Goal: Task Accomplishment & Management: Use online tool/utility

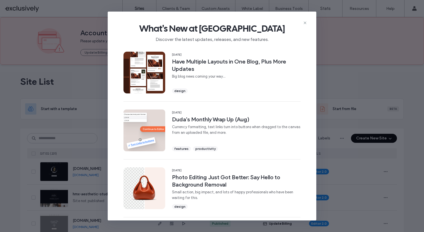
click at [305, 21] on icon at bounding box center [305, 23] width 5 height 5
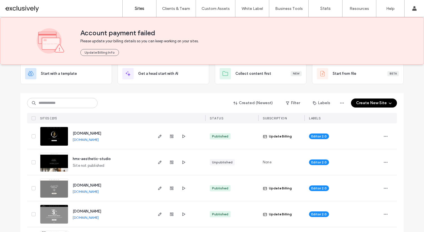
scroll to position [36, 0]
click at [159, 161] on use "button" at bounding box center [159, 161] width 3 height 3
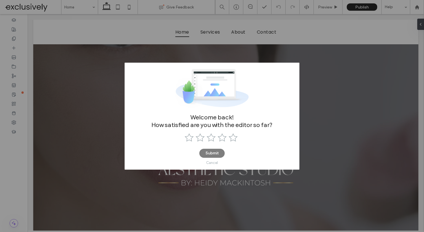
click at [210, 163] on div "Cancel" at bounding box center [212, 162] width 12 height 4
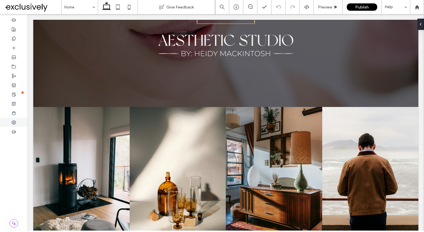
scroll to position [155, 0]
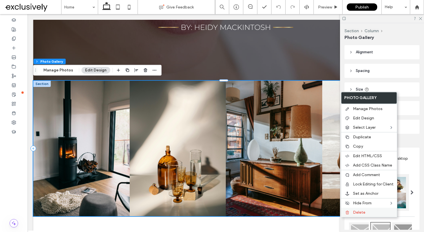
click at [364, 215] on div "Delete" at bounding box center [369, 212] width 56 height 9
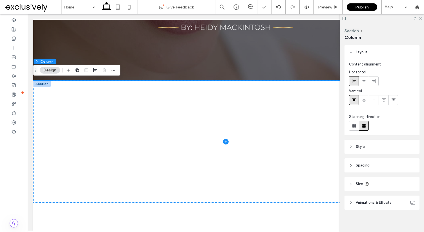
click at [420, 17] on icon at bounding box center [420, 18] width 4 height 4
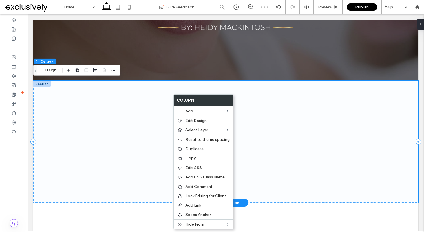
drag, startPoint x: 116, startPoint y: 117, endPoint x: 65, endPoint y: 85, distance: 60.9
click at [116, 117] on span at bounding box center [225, 142] width 385 height 122
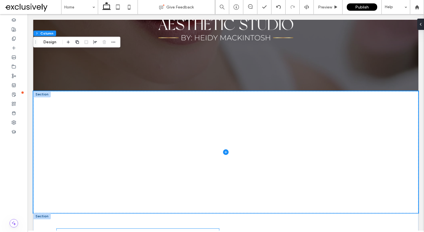
scroll to position [268, 0]
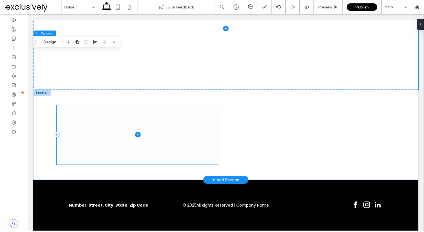
click at [167, 131] on span at bounding box center [138, 134] width 162 height 59
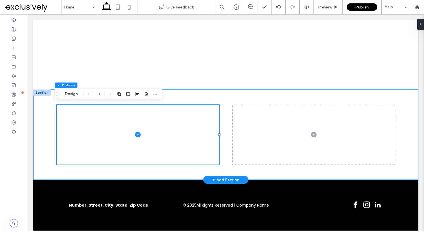
click at [37, 94] on div at bounding box center [225, 134] width 385 height 90
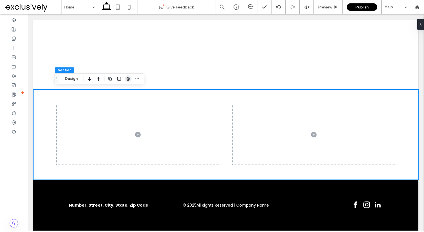
click at [130, 80] on span "button" at bounding box center [128, 78] width 7 height 7
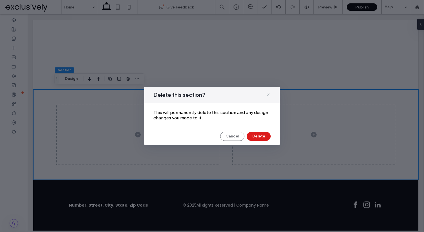
click at [259, 131] on div "Delete this section? This will permanently delete this section and any design c…" at bounding box center [211, 116] width 135 height 59
click at [259, 133] on button "Delete" at bounding box center [259, 136] width 24 height 9
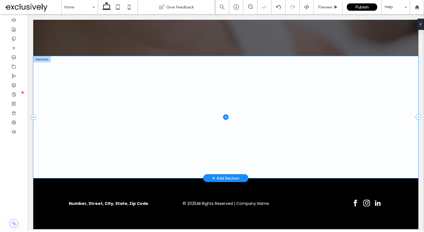
scroll to position [178, 0]
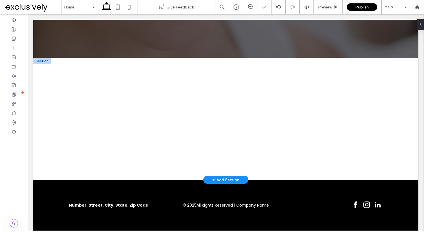
click at [38, 60] on div at bounding box center [41, 61] width 17 height 6
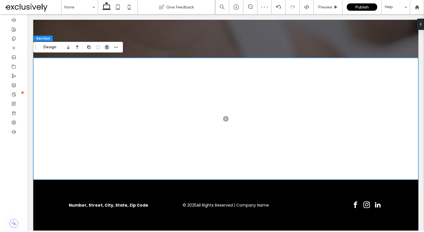
click at [108, 48] on icon "button" at bounding box center [107, 47] width 5 height 5
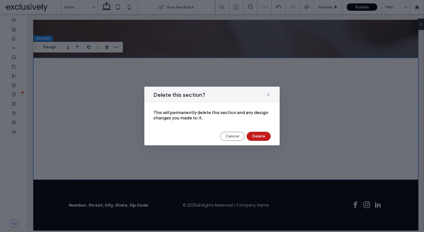
click at [250, 139] on button "Delete" at bounding box center [259, 136] width 24 height 9
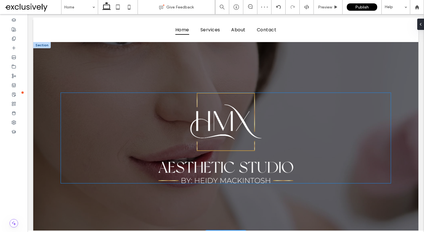
scroll to position [0, 0]
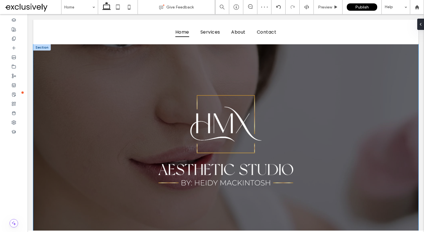
click at [60, 51] on div at bounding box center [225, 140] width 385 height 192
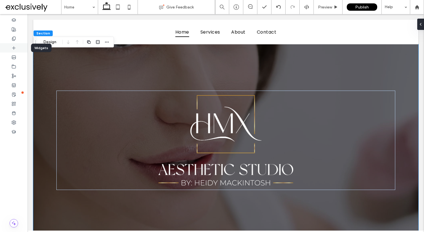
click at [17, 47] on div at bounding box center [14, 47] width 28 height 9
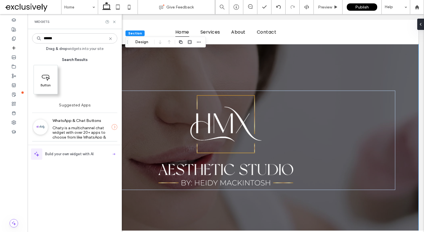
type input "******"
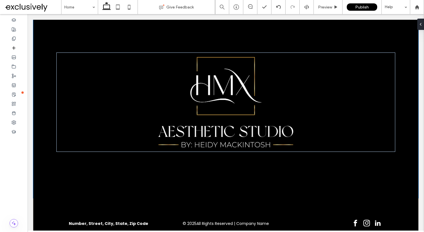
scroll to position [48, 0]
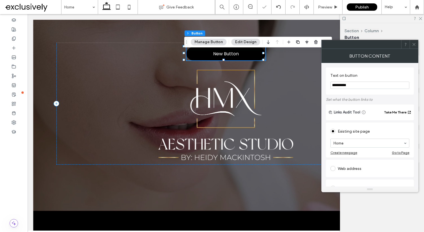
drag, startPoint x: 413, startPoint y: 43, endPoint x: 354, endPoint y: 47, distance: 59.3
click at [413, 43] on icon at bounding box center [414, 44] width 4 height 4
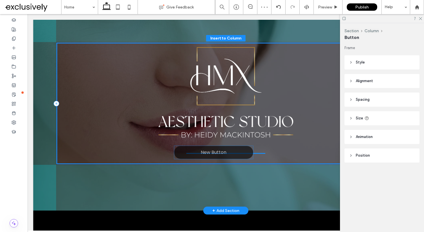
drag, startPoint x: 226, startPoint y: 53, endPoint x: 216, endPoint y: 151, distance: 99.2
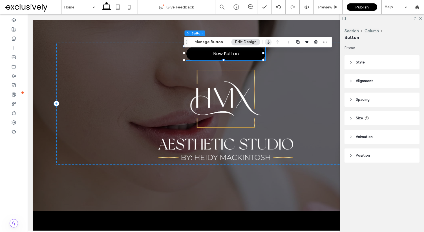
click at [269, 42] on icon "button" at bounding box center [268, 42] width 7 height 10
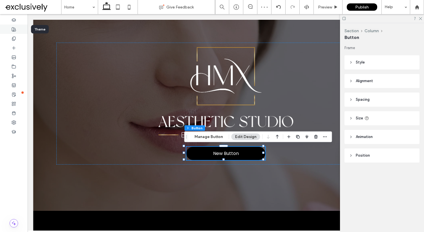
click at [18, 31] on div at bounding box center [14, 29] width 28 height 9
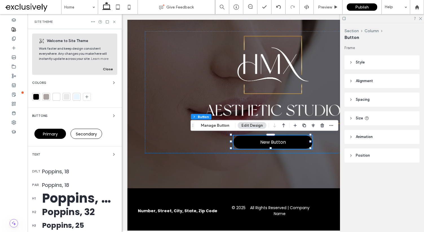
click at [83, 118] on div "Buttons" at bounding box center [74, 115] width 85 height 7
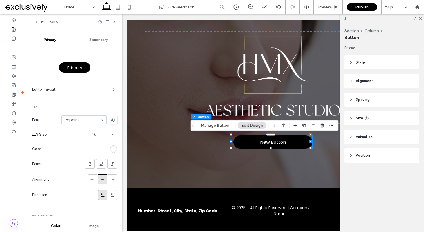
click at [87, 43] on div "Secondary" at bounding box center [98, 40] width 49 height 12
click at [49, 42] on div "Primary" at bounding box center [50, 40] width 49 height 12
click at [88, 85] on label "Button layout" at bounding box center [72, 89] width 81 height 11
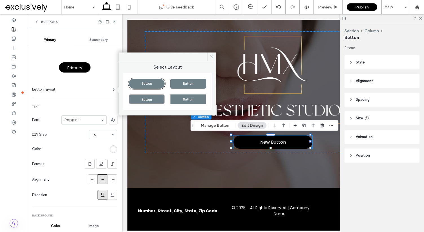
click at [180, 85] on div "Button" at bounding box center [188, 84] width 36 height 10
type input "*"
drag, startPoint x: 87, startPoint y: 40, endPoint x: 89, endPoint y: 43, distance: 4.0
click at [87, 40] on div "Secondary" at bounding box center [98, 40] width 49 height 12
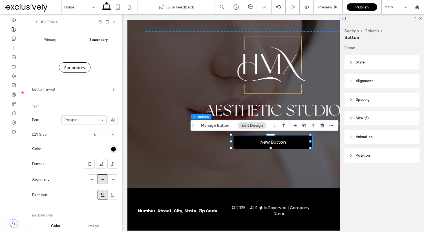
click at [83, 89] on label "Button layout" at bounding box center [72, 89] width 81 height 11
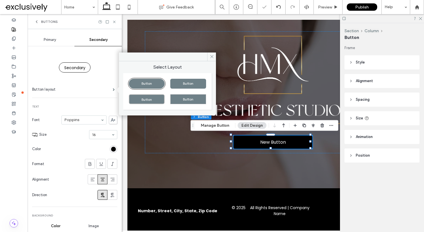
click at [186, 83] on div "Button" at bounding box center [188, 84] width 36 height 10
type input "*"
click at [57, 37] on div "Primary" at bounding box center [50, 40] width 49 height 12
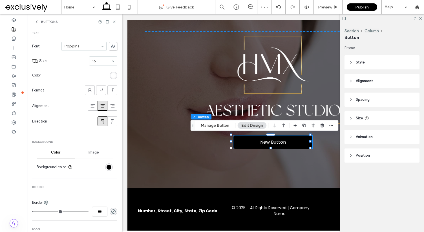
scroll to position [100, 0]
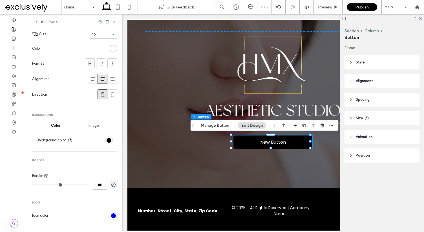
click at [105, 140] on div "rgb(0, 0, 0)" at bounding box center [109, 140] width 8 height 8
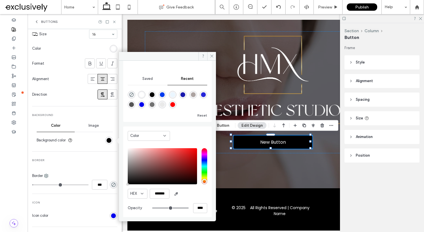
scroll to position [46, 0]
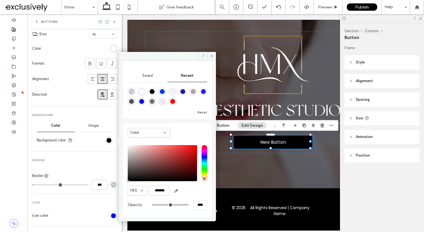
click at [147, 136] on div "Color" at bounding box center [149, 133] width 42 height 10
click at [140, 153] on span "Gradient" at bounding box center [138, 152] width 16 height 6
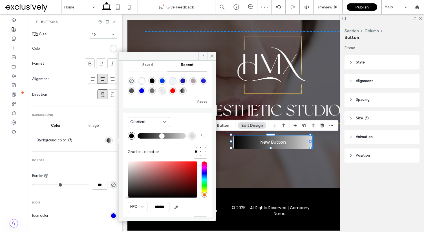
scroll to position [13, 0]
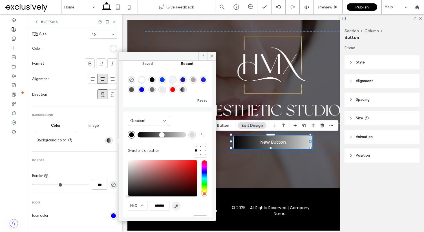
click at [178, 203] on span "button" at bounding box center [176, 205] width 9 height 9
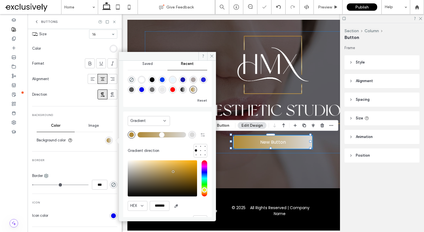
click at [190, 134] on div "rgba(217, 217, 217, 1)" at bounding box center [192, 134] width 5 height 5
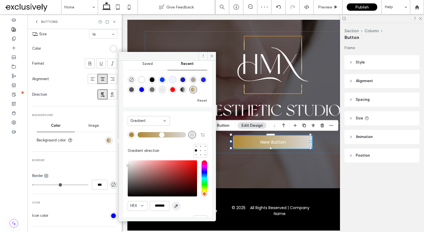
click at [177, 208] on icon "button" at bounding box center [176, 206] width 5 height 5
type input "*******"
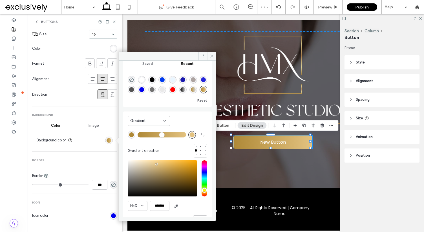
click at [212, 59] on span at bounding box center [211, 56] width 9 height 8
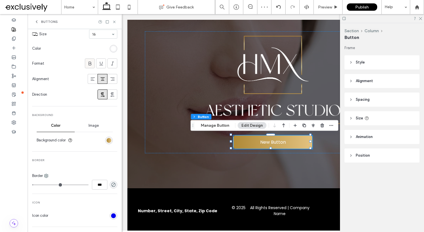
click at [89, 64] on use at bounding box center [90, 63] width 3 height 4
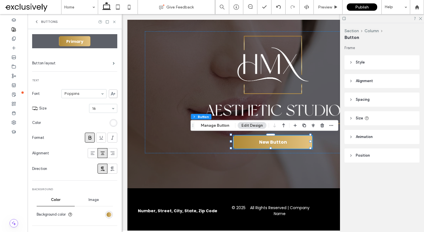
scroll to position [0, 0]
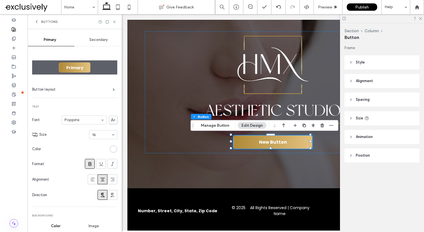
click at [94, 40] on span "Secondary" at bounding box center [98, 39] width 18 height 5
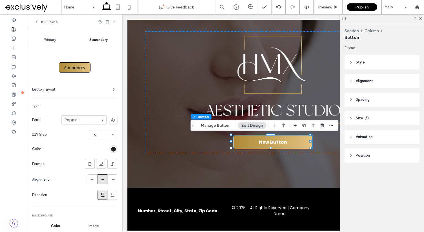
click at [111, 147] on div "rgb(0, 0, 0)" at bounding box center [113, 149] width 5 height 5
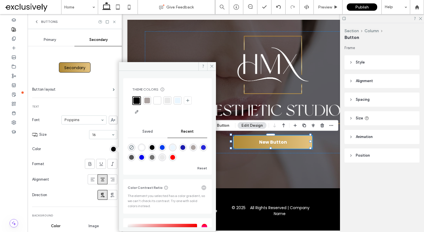
click at [137, 101] on div at bounding box center [136, 100] width 6 height 6
drag, startPoint x: 87, startPoint y: 147, endPoint x: 97, endPoint y: 136, distance: 14.6
click at [88, 146] on section "Color" at bounding box center [74, 149] width 85 height 14
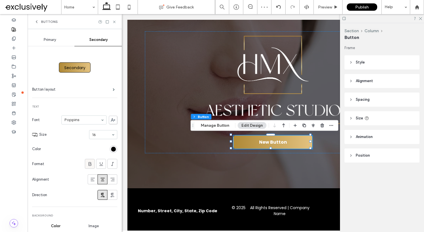
click at [90, 163] on div at bounding box center [89, 163] width 9 height 9
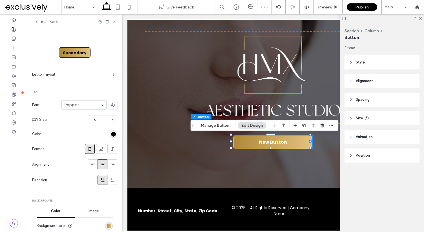
scroll to position [48, 0]
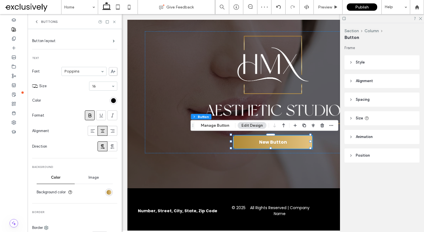
click at [107, 190] on div "linear-gradient(90deg, rgb(175, 137, 55) 0%, rgb(227, 194, 128) 100%)" at bounding box center [109, 192] width 5 height 5
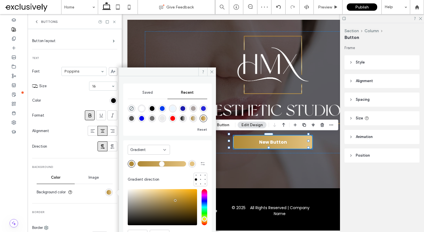
click at [144, 108] on div "rgba(255, 255, 255, 1)" at bounding box center [141, 108] width 5 height 5
type input "*******"
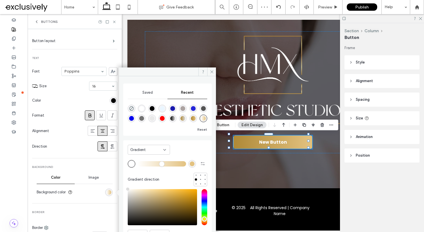
click at [147, 153] on div "Gradient" at bounding box center [149, 150] width 42 height 10
click at [137, 159] on span "Color" at bounding box center [134, 160] width 9 height 6
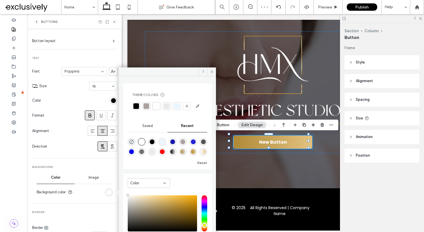
click at [141, 144] on div "rgba(255, 255, 255, 1)" at bounding box center [141, 141] width 5 height 5
click at [93, 193] on section "Background color" at bounding box center [75, 192] width 76 height 14
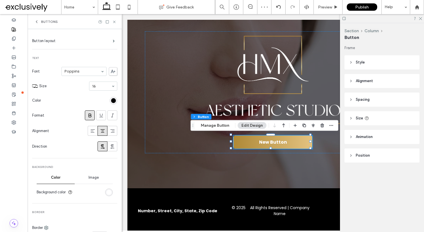
click at [107, 191] on div "rgb(255, 255, 255)" at bounding box center [109, 192] width 5 height 5
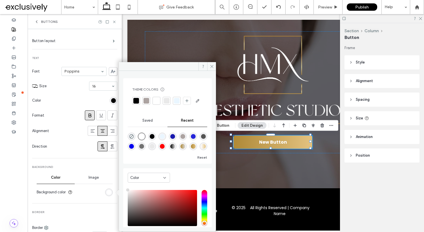
click at [144, 139] on div "rgba(255, 255, 255, 1)" at bounding box center [141, 136] width 5 height 5
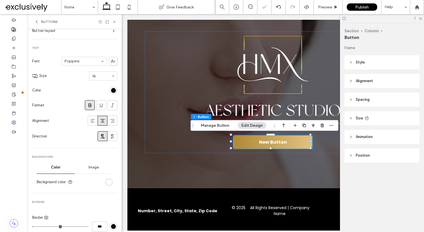
drag, startPoint x: 73, startPoint y: 152, endPoint x: 78, endPoint y: 160, distance: 9.4
click at [73, 152] on div "Secondary Button layout Text Font Poppins Size 16 Color Format Alignment Direct…" at bounding box center [74, 191] width 85 height 406
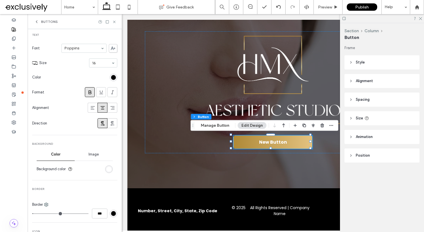
scroll to position [187, 0]
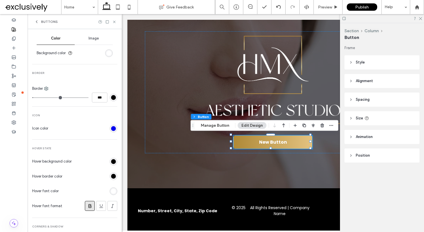
click at [111, 99] on div "rgb(0, 0, 0)" at bounding box center [113, 97] width 5 height 5
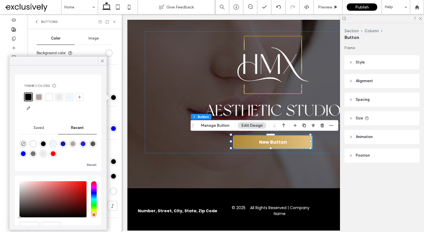
click at [50, 97] on div at bounding box center [49, 97] width 6 height 6
click at [115, 78] on div "Primary Secondary Secondary Button layout Text Font Poppins Size 16 Color Forma…" at bounding box center [75, 59] width 94 height 434
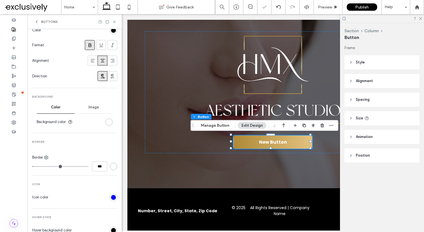
scroll to position [0, 0]
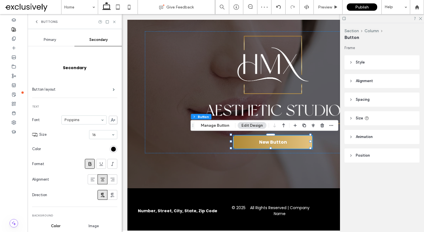
click at [58, 42] on div "Primary" at bounding box center [50, 40] width 49 height 12
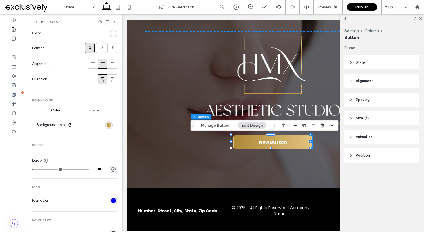
scroll to position [117, 0]
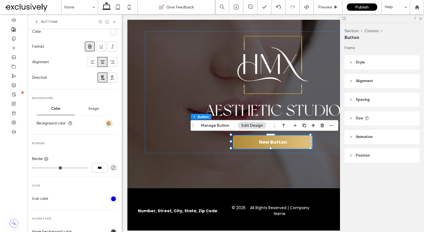
type input "*"
type input "***"
drag, startPoint x: 35, startPoint y: 167, endPoint x: 31, endPoint y: 166, distance: 4.0
type input "*"
click at [32, 167] on input "range" at bounding box center [60, 167] width 56 height 1
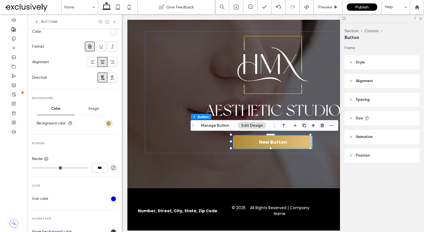
type input "*"
type input "***"
click at [111, 167] on icon "rgba(0, 0, 0, 0)" at bounding box center [113, 167] width 5 height 5
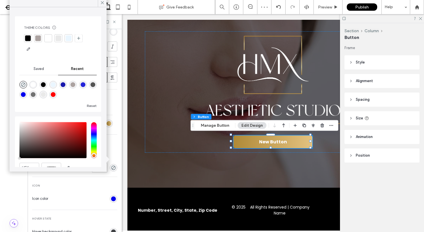
click at [79, 190] on div "Primary Button layout Text Font Poppins Size 16 Color Format Alignment Directio…" at bounding box center [74, 132] width 85 height 406
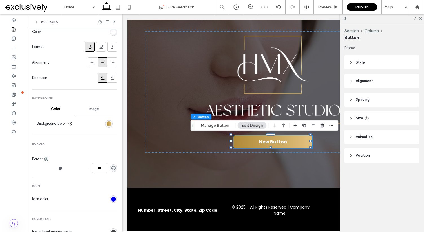
scroll to position [168, 0]
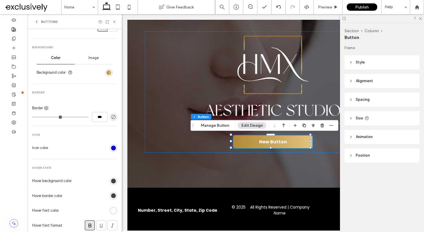
click at [110, 180] on div "rgb(65, 67, 69)" at bounding box center [114, 181] width 8 height 8
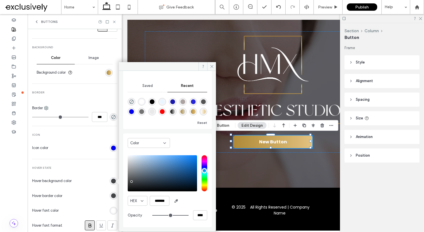
scroll to position [45, 0]
click at [174, 198] on icon "button" at bounding box center [176, 200] width 5 height 5
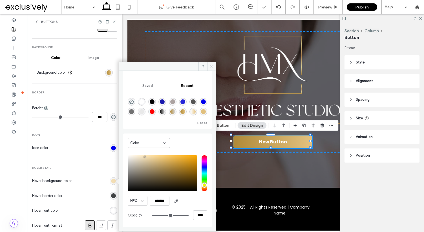
drag, startPoint x: 149, startPoint y: 158, endPoint x: 145, endPoint y: 157, distance: 4.0
click at [145, 157] on div "saturation and value" at bounding box center [162, 173] width 69 height 36
type input "*******"
click at [145, 158] on div "pointer" at bounding box center [146, 158] width 2 height 2
click at [86, 174] on section "Hover background color" at bounding box center [74, 181] width 85 height 14
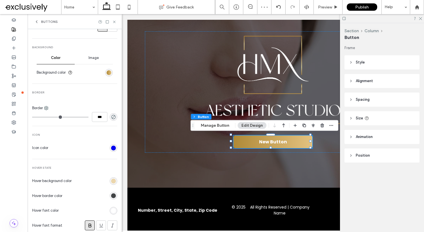
click at [111, 195] on div "rgb(65, 67, 69)" at bounding box center [113, 195] width 5 height 5
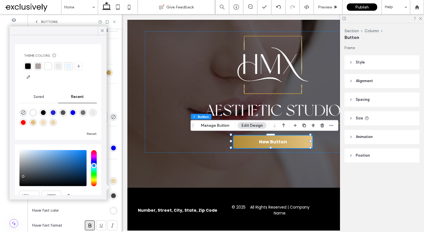
drag, startPoint x: 24, startPoint y: 112, endPoint x: 38, endPoint y: 118, distance: 15.2
click at [24, 112] on icon "rgba(0, 0, 0, 0)" at bounding box center [23, 112] width 5 height 5
type input "*******"
type input "*"
type input "**"
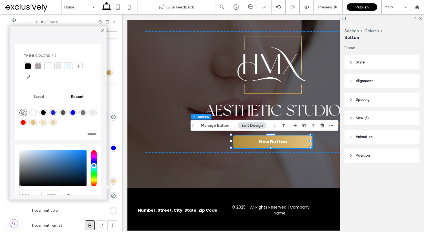
click at [115, 166] on div "Primary Secondary Primary Button layout Text Font Poppins Size 16 Color Format …" at bounding box center [75, 78] width 94 height 434
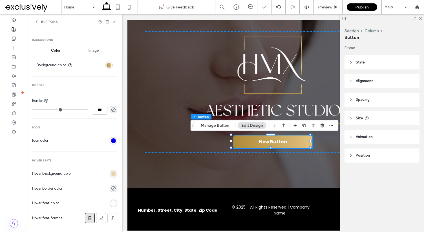
scroll to position [214, 0]
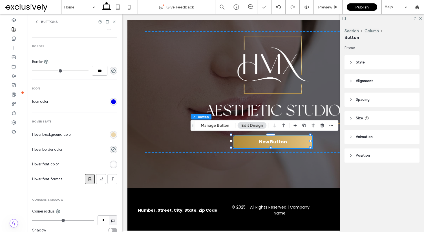
click at [111, 164] on div "rgb(255, 255, 255)" at bounding box center [113, 164] width 5 height 5
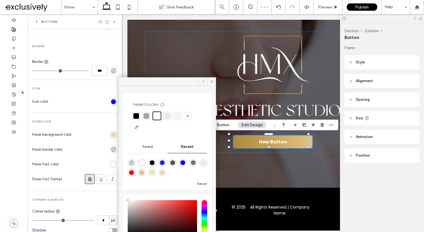
click at [134, 115] on div at bounding box center [136, 116] width 6 height 6
click at [96, 119] on div "Primary Button layout Text Font Poppins Size 16 Color Format Alignment Directio…" at bounding box center [74, 35] width 85 height 406
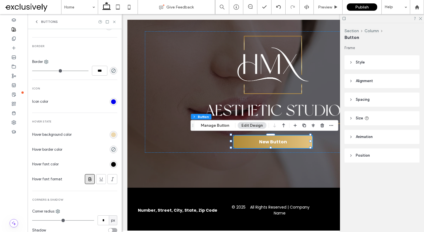
click at [110, 166] on div "rgb(0, 0, 0)" at bounding box center [114, 164] width 8 height 8
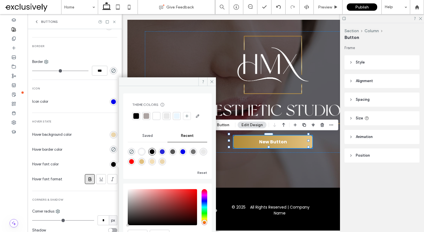
click at [156, 117] on div at bounding box center [157, 116] width 6 height 6
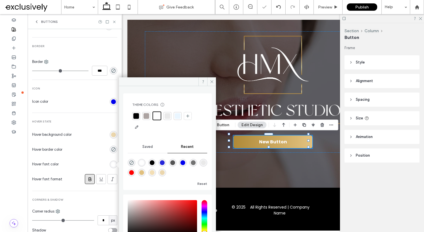
click at [76, 129] on section "Hover background color" at bounding box center [74, 134] width 85 height 14
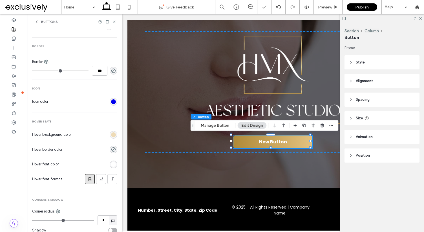
click at [111, 133] on div "rgb(235, 214, 172)" at bounding box center [113, 134] width 5 height 5
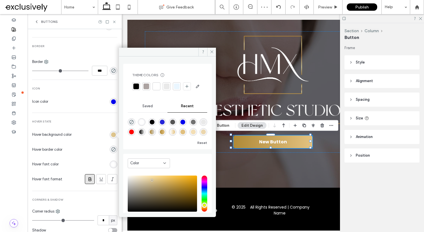
type input "*******"
drag, startPoint x: 147, startPoint y: 188, endPoint x: 162, endPoint y: 189, distance: 15.3
click at [153, 190] on div "saturation and value" at bounding box center [162, 193] width 69 height 36
click at [81, 158] on section "Hover font color" at bounding box center [74, 164] width 85 height 14
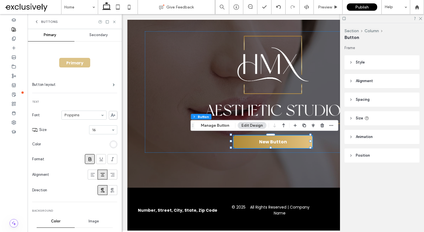
scroll to position [0, 0]
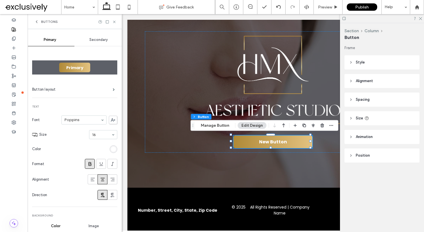
click at [94, 37] on span "Secondary" at bounding box center [98, 39] width 18 height 5
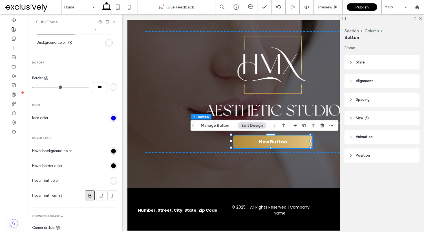
scroll to position [231, 0]
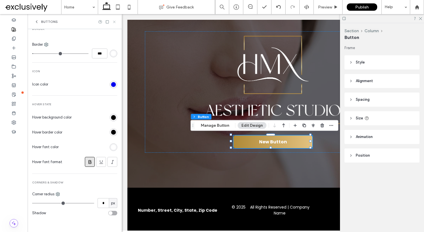
click at [115, 21] on icon at bounding box center [114, 22] width 4 height 4
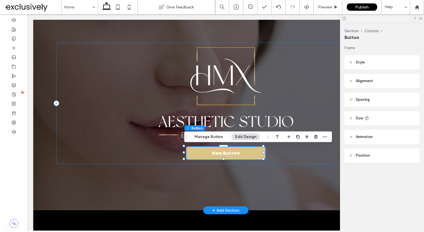
click at [196, 151] on link "New Button" at bounding box center [225, 153] width 79 height 13
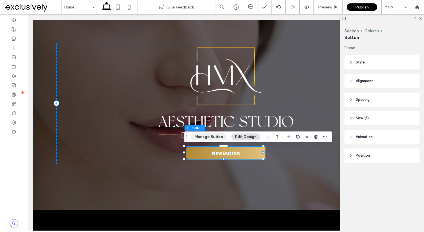
click at [209, 139] on button "Manage Button" at bounding box center [209, 136] width 36 height 7
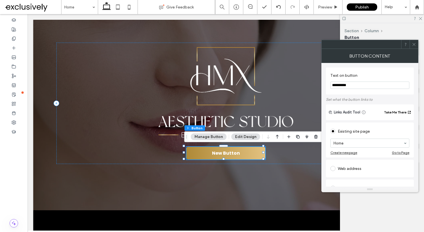
click at [336, 87] on input "**********" at bounding box center [369, 84] width 79 height 7
type input "**********"
click at [8, 31] on div at bounding box center [14, 29] width 28 height 9
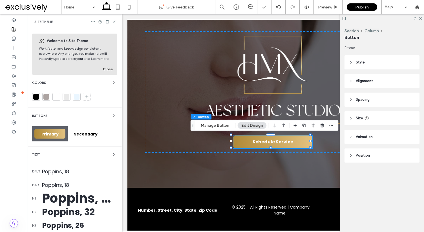
click at [94, 117] on div "Buttons" at bounding box center [74, 115] width 85 height 7
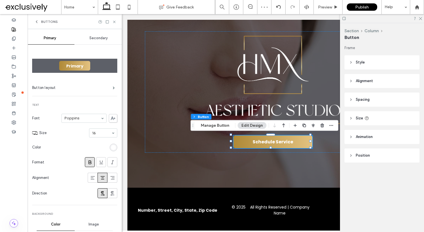
scroll to position [9, 0]
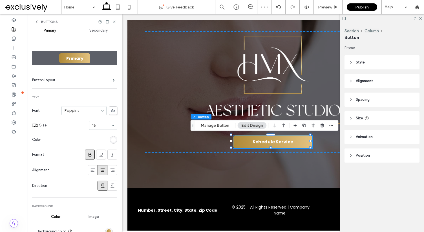
click at [89, 156] on use at bounding box center [90, 155] width 3 height 4
click at [98, 30] on span "Secondary" at bounding box center [98, 30] width 18 height 5
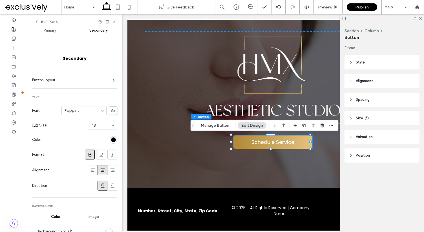
click at [85, 153] on div at bounding box center [89, 154] width 9 height 9
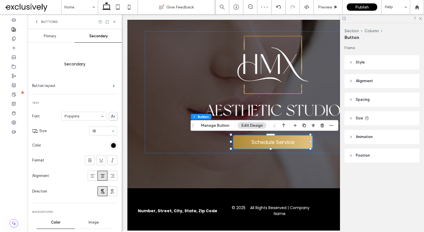
scroll to position [0, 0]
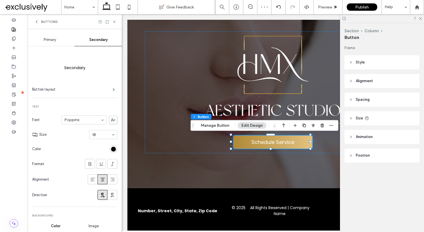
click at [53, 38] on span "Primary" at bounding box center [50, 39] width 12 height 5
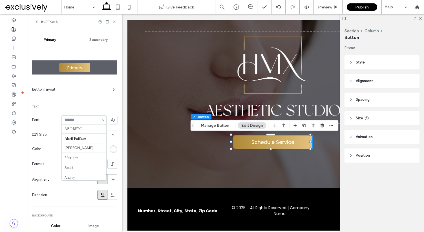
scroll to position [420, 0]
click at [80, 119] on input at bounding box center [83, 120] width 36 height 4
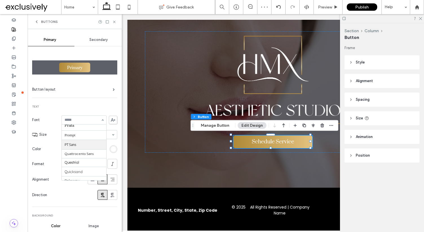
scroll to position [432, 0]
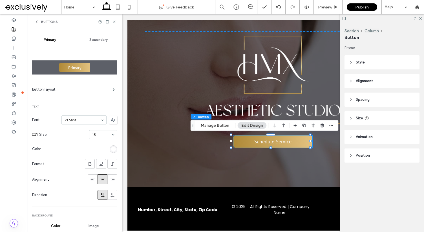
click at [98, 39] on span "Secondary" at bounding box center [98, 39] width 18 height 5
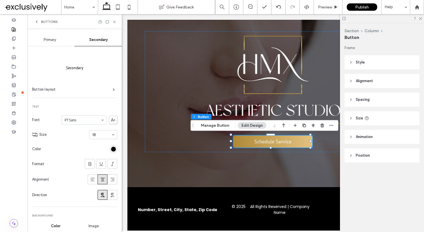
click at [115, 22] on icon at bounding box center [114, 22] width 4 height 4
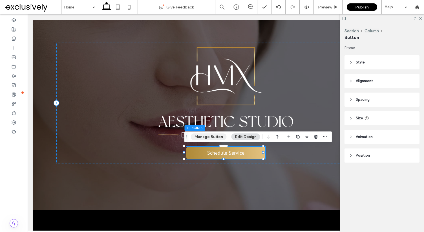
click at [202, 138] on button "Manage Button" at bounding box center [209, 136] width 36 height 7
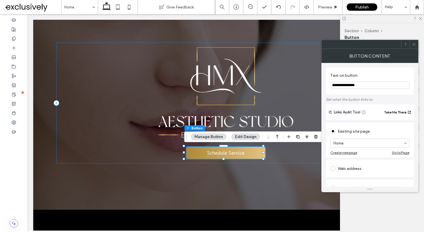
click at [338, 82] on input "**********" at bounding box center [369, 84] width 79 height 7
type input "**********"
click at [416, 45] on div at bounding box center [414, 44] width 8 height 8
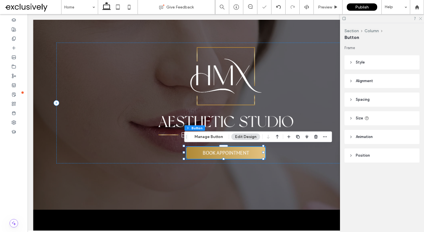
click at [421, 18] on icon at bounding box center [420, 18] width 4 height 4
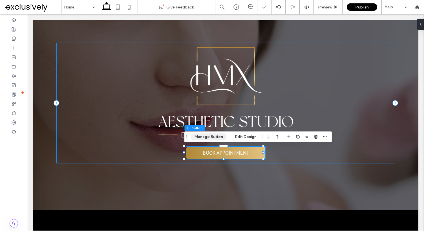
scroll to position [0, 0]
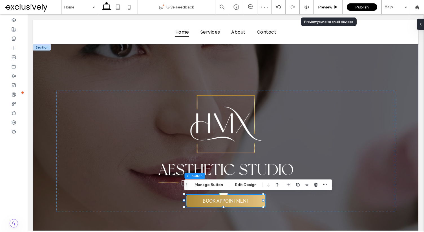
click at [325, 5] on span "Preview" at bounding box center [325, 7] width 14 height 5
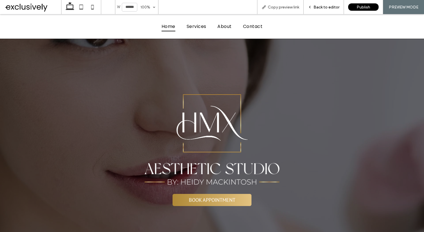
click at [322, 4] on div "Back to editor" at bounding box center [324, 7] width 40 height 14
click at [319, 7] on span "Back to editor" at bounding box center [327, 7] width 26 height 5
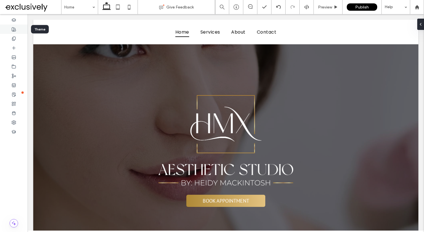
click at [17, 31] on div at bounding box center [14, 29] width 28 height 9
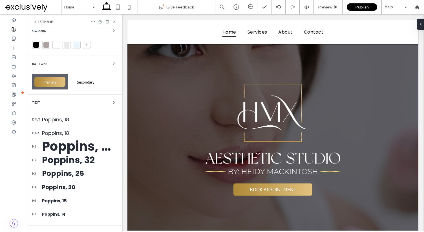
scroll to position [50, 0]
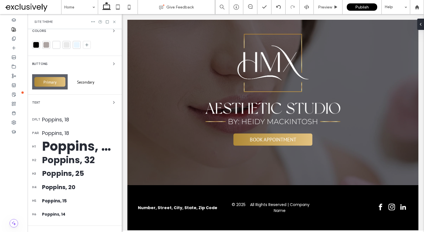
click at [95, 64] on div "Buttons" at bounding box center [74, 63] width 85 height 7
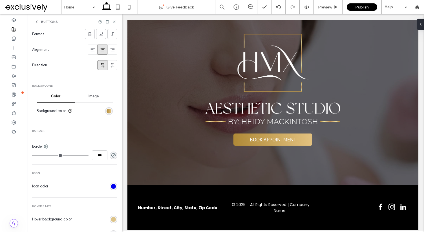
scroll to position [0, 0]
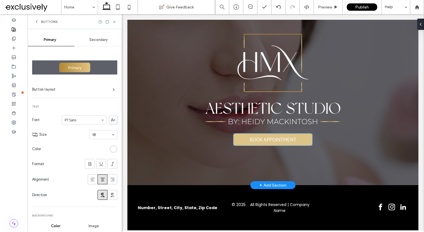
click at [243, 135] on link "BOOK APPOINTMENT" at bounding box center [272, 139] width 79 height 12
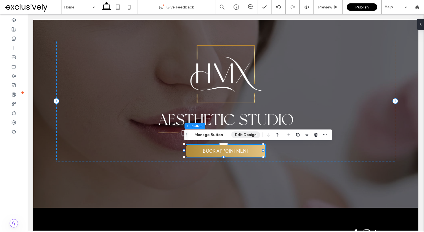
click at [244, 134] on button "Edit Design" at bounding box center [245, 134] width 29 height 7
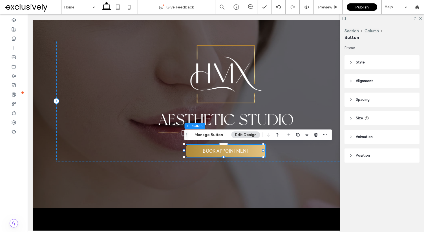
click at [363, 100] on span "Spacing" at bounding box center [363, 100] width 14 height 6
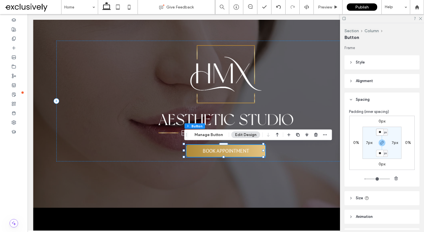
click at [380, 130] on input "**" at bounding box center [379, 132] width 7 height 7
type input "**"
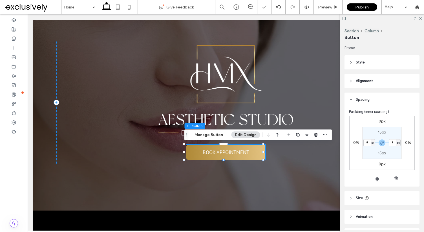
type input "**"
click at [420, 18] on icon at bounding box center [420, 18] width 4 height 4
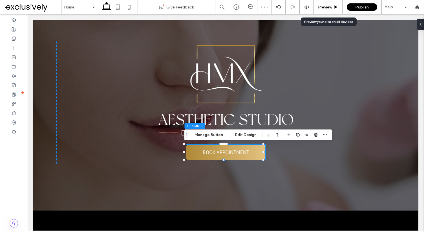
click at [323, 9] on span "Preview" at bounding box center [325, 7] width 14 height 5
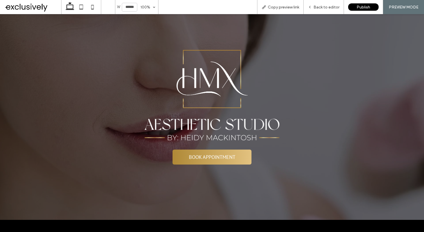
click at [323, 9] on span "Back to editor" at bounding box center [327, 7] width 26 height 5
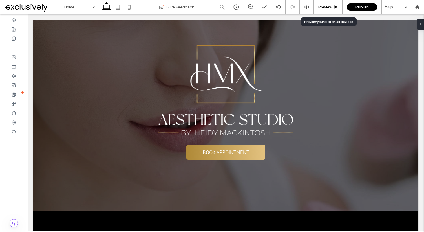
click at [336, 6] on use at bounding box center [336, 6] width 3 height 3
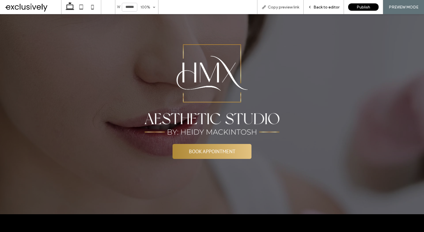
scroll to position [44, 0]
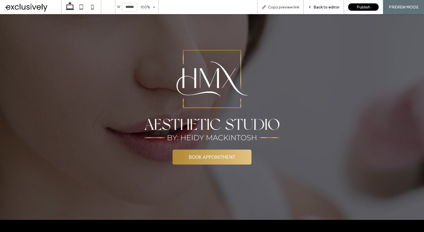
click at [336, 4] on div "Back to editor" at bounding box center [324, 7] width 40 height 14
click at [323, 6] on span "Back to editor" at bounding box center [327, 7] width 26 height 5
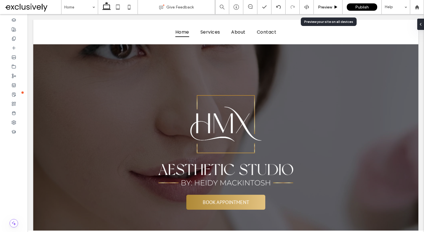
click at [314, 6] on div "Preview" at bounding box center [328, 7] width 28 height 5
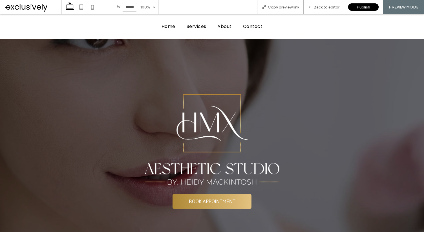
click at [199, 26] on span "Services" at bounding box center [197, 26] width 20 height 10
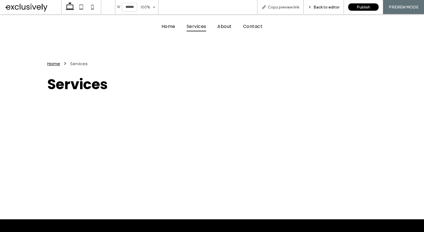
click at [330, 5] on span "Back to editor" at bounding box center [327, 7] width 26 height 5
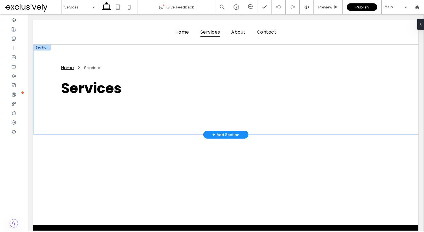
click at [220, 133] on div "+ Add Section" at bounding box center [225, 134] width 27 height 6
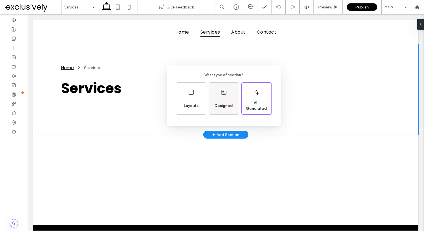
click at [222, 103] on span "Designed" at bounding box center [223, 106] width 23 height 6
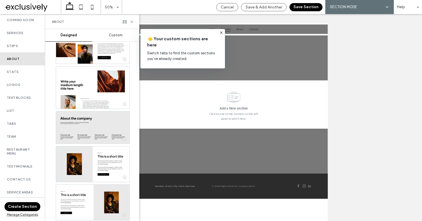
scroll to position [167, 0]
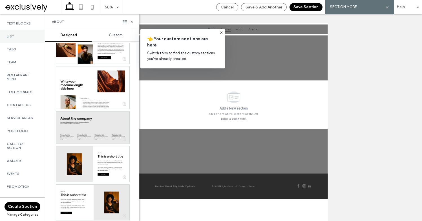
click at [12, 34] on div "List" at bounding box center [22, 36] width 45 height 13
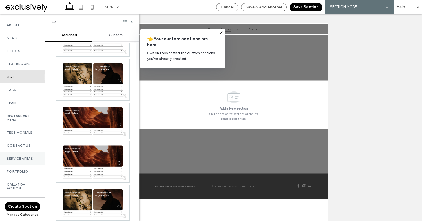
scroll to position [127, 0]
click at [21, 161] on label "Service Areas" at bounding box center [22, 159] width 31 height 4
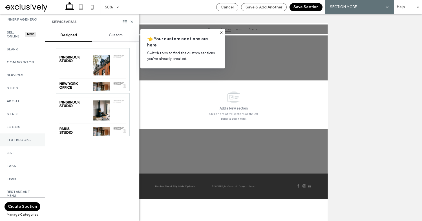
scroll to position [39, 0]
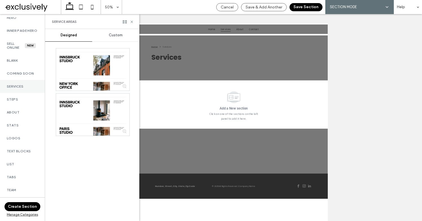
click at [15, 89] on label "Services" at bounding box center [22, 87] width 31 height 4
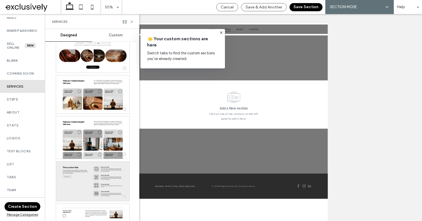
scroll to position [1492, 0]
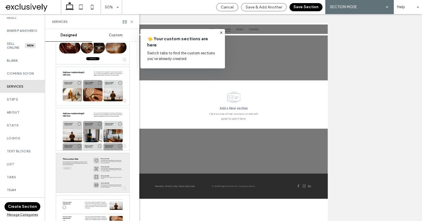
click at [96, 169] on div at bounding box center [92, 172] width 73 height 39
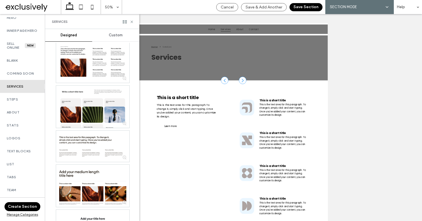
scroll to position [1, 0]
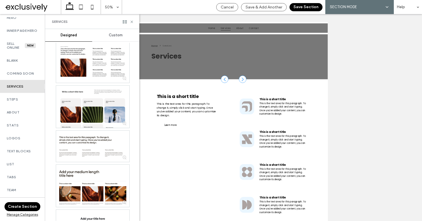
click at [384, 202] on span "This is the text area for this paragraph. To change it, simply click and start …" at bounding box center [425, 196] width 93 height 28
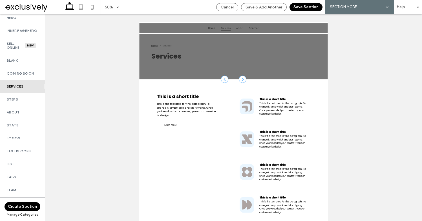
click at [14, 89] on label "Services" at bounding box center [22, 87] width 31 height 4
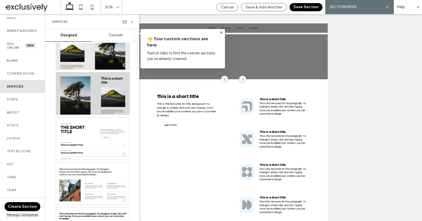
scroll to position [1857, 0]
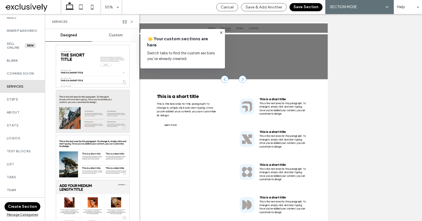
click at [85, 127] on div at bounding box center [92, 111] width 73 height 42
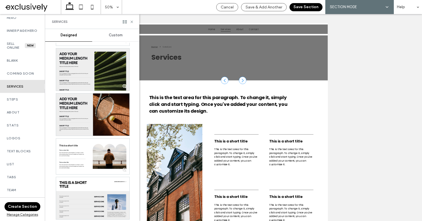
scroll to position [1330, 0]
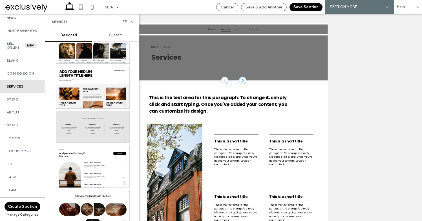
click at [94, 123] on div at bounding box center [92, 127] width 73 height 32
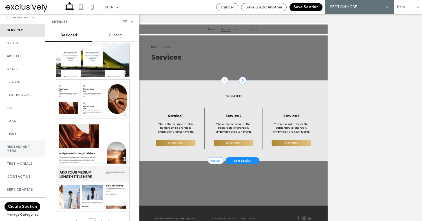
scroll to position [98, 0]
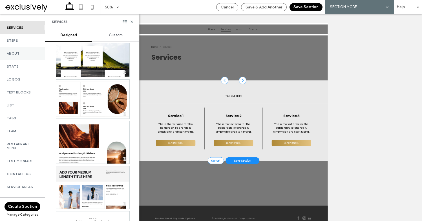
click at [14, 56] on label "About" at bounding box center [22, 54] width 31 height 4
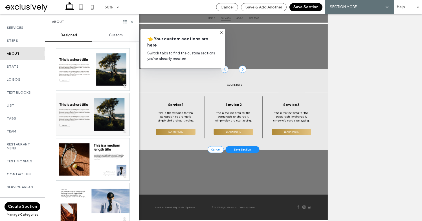
scroll to position [0, 0]
